Goal: Task Accomplishment & Management: Use online tool/utility

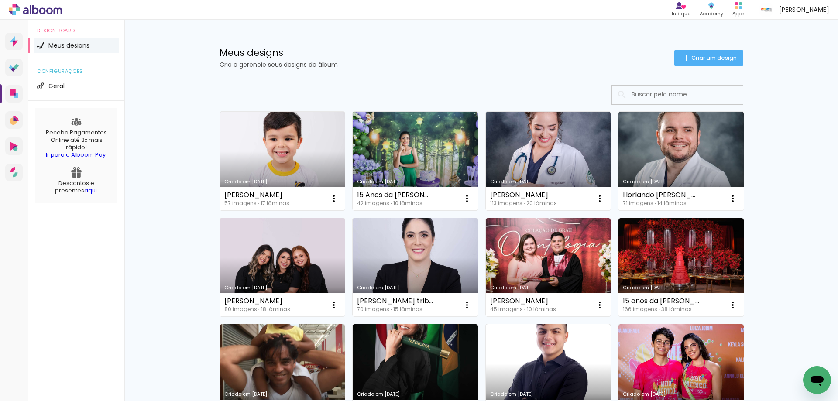
click at [646, 96] on input at bounding box center [689, 95] width 124 height 18
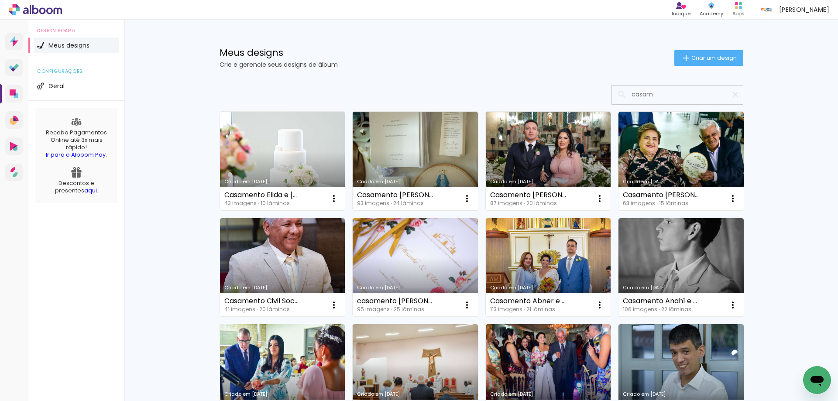
type input "casam"
type paper-input "casam"
click at [409, 153] on link "Criado em [DATE]" at bounding box center [415, 161] width 125 height 99
